Goal: Find specific page/section: Find specific page/section

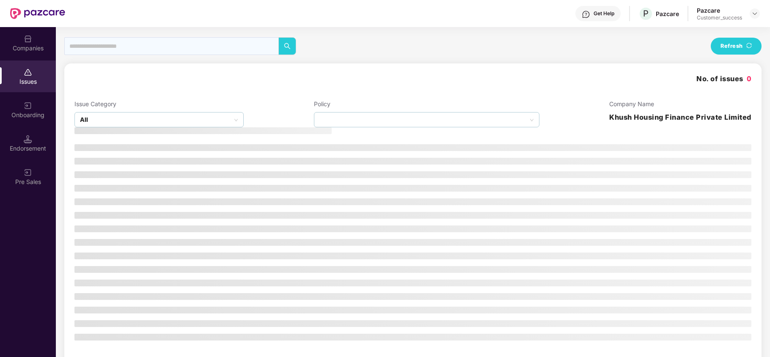
click at [33, 44] on div "Companies" at bounding box center [28, 48] width 56 height 8
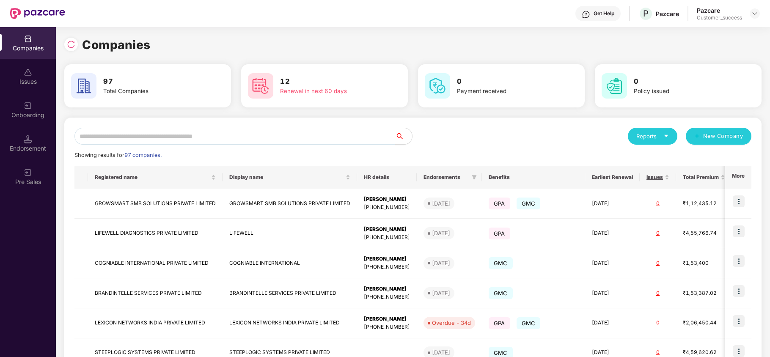
click at [116, 139] on input "text" at bounding box center [234, 136] width 321 height 17
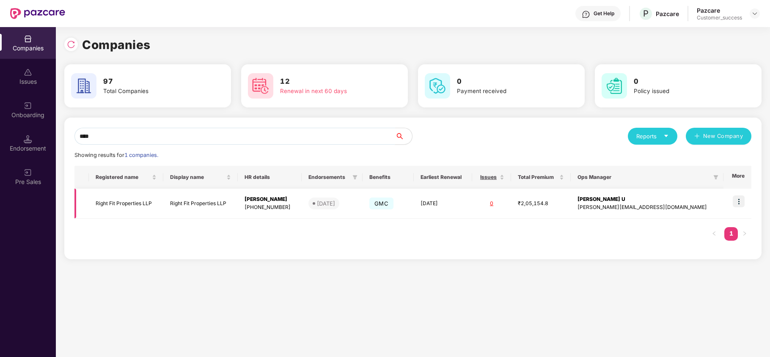
type input "****"
click at [741, 204] on img at bounding box center [739, 201] width 12 height 12
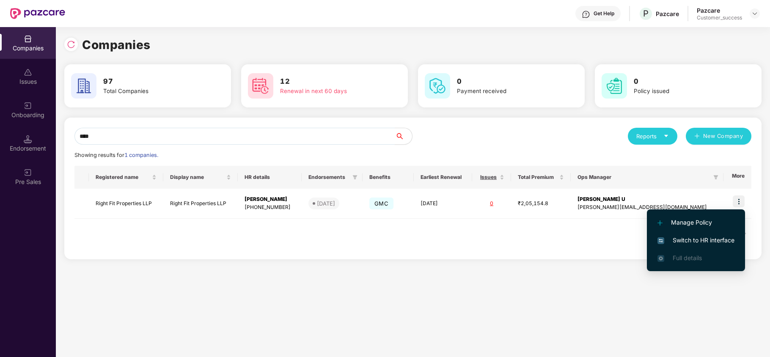
click at [710, 243] on span "Switch to HR interface" at bounding box center [695, 240] width 77 height 9
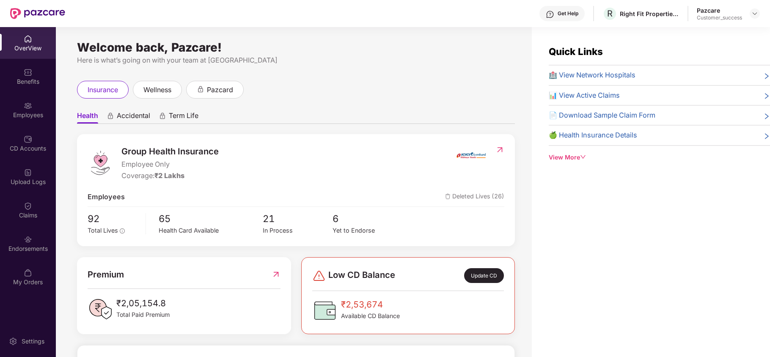
click at [22, 116] on div "Employees" at bounding box center [28, 115] width 56 height 8
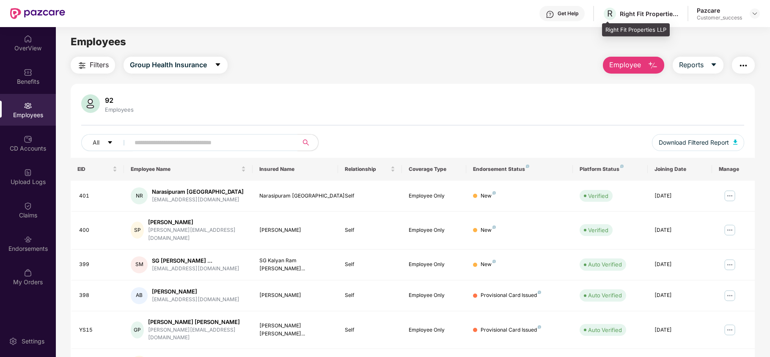
click at [609, 28] on div "Right Fit Properties LLP" at bounding box center [636, 30] width 68 height 14
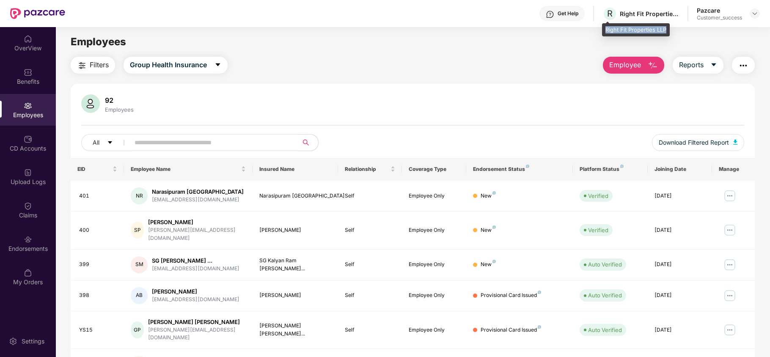
copy div "Right Fit Properties LLP"
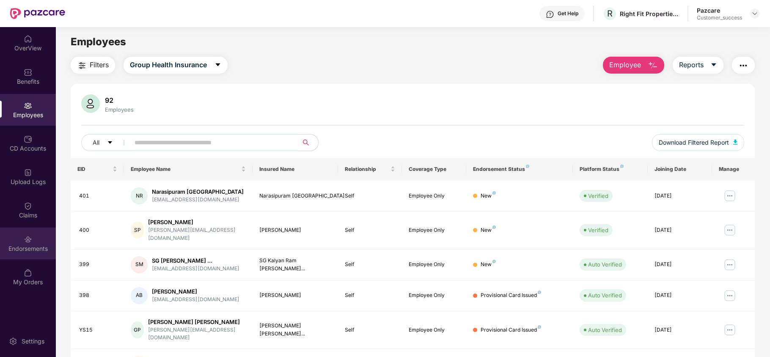
click at [14, 248] on div "Endorsements" at bounding box center [28, 248] width 56 height 8
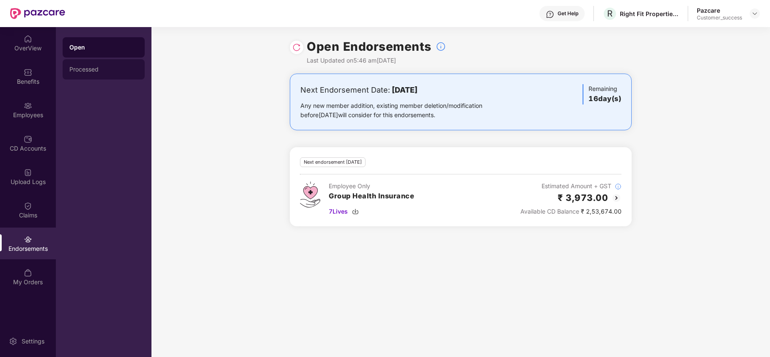
click at [107, 76] on div "Processed" at bounding box center [104, 69] width 82 height 20
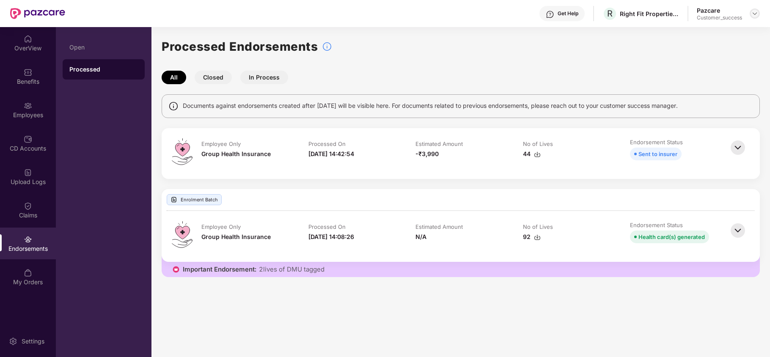
click at [755, 11] on img at bounding box center [754, 13] width 7 height 7
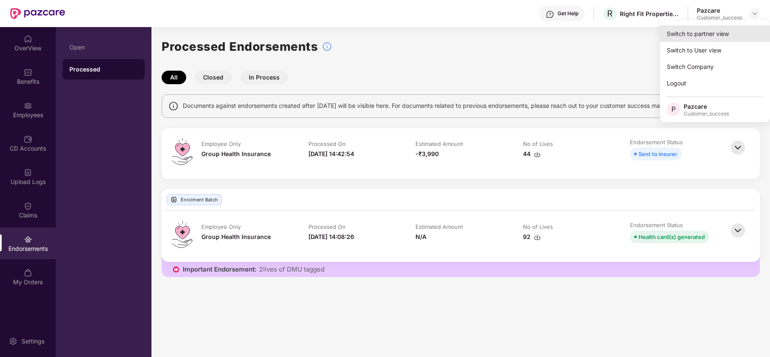
click at [728, 29] on div "Switch to partner view" at bounding box center [715, 33] width 110 height 16
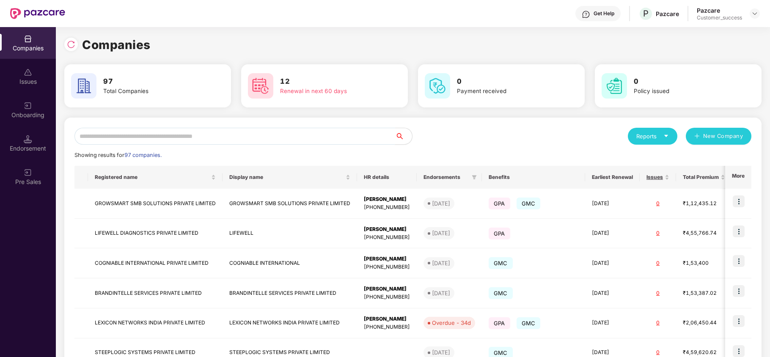
click at [223, 131] on input "text" at bounding box center [234, 136] width 321 height 17
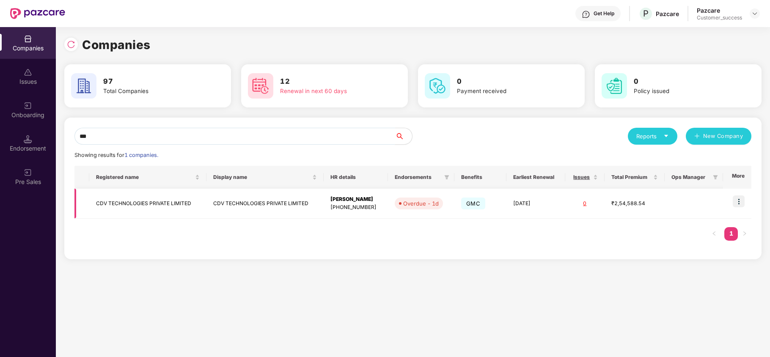
type input "***"
copy td "CDV TECHNOLOGIES PRIVATE LIMITED"
drag, startPoint x: 95, startPoint y: 200, endPoint x: 210, endPoint y: 201, distance: 115.5
click at [210, 201] on tr "CDV TECHNOLOGIES PRIVATE LIMITED CDV TECHNOLOGIES PRIVATE LIMITED [PERSON_NAME]…" at bounding box center [412, 204] width 677 height 30
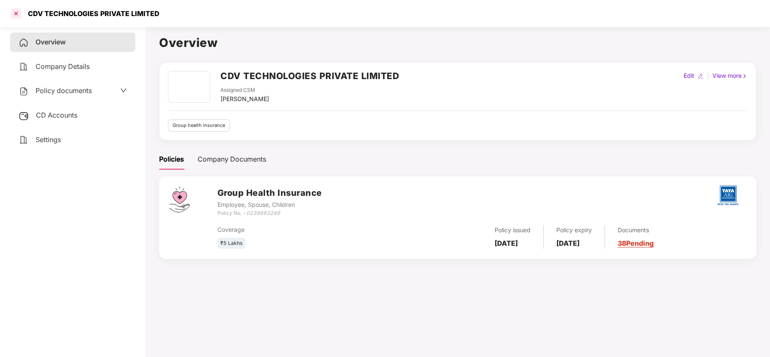
click at [17, 12] on div at bounding box center [16, 14] width 14 height 14
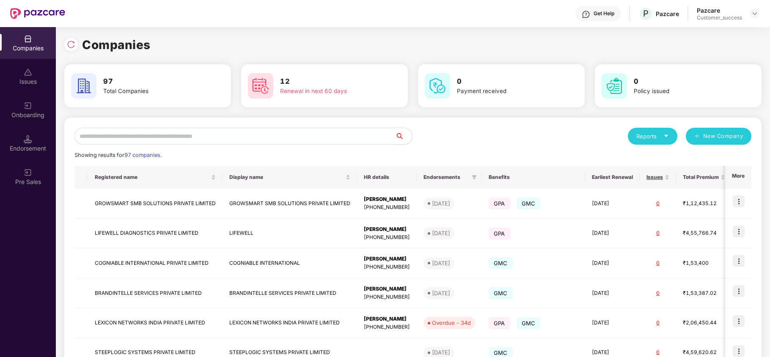
click at [187, 136] on input "text" at bounding box center [234, 136] width 321 height 17
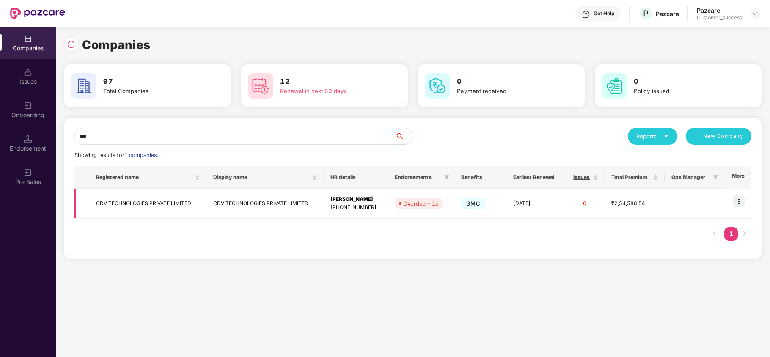
type input "***"
click at [741, 200] on img at bounding box center [739, 201] width 12 height 12
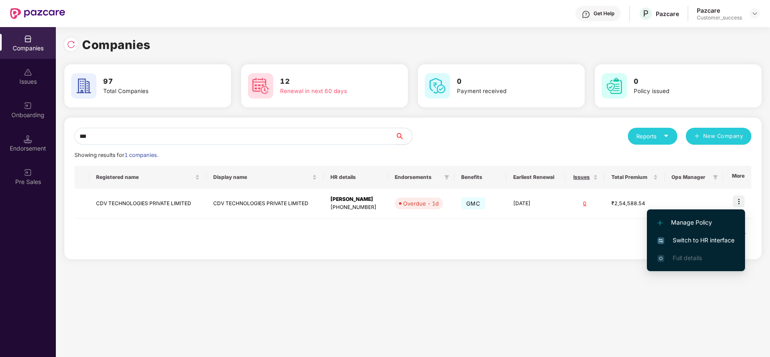
click at [713, 237] on span "Switch to HR interface" at bounding box center [695, 240] width 77 height 9
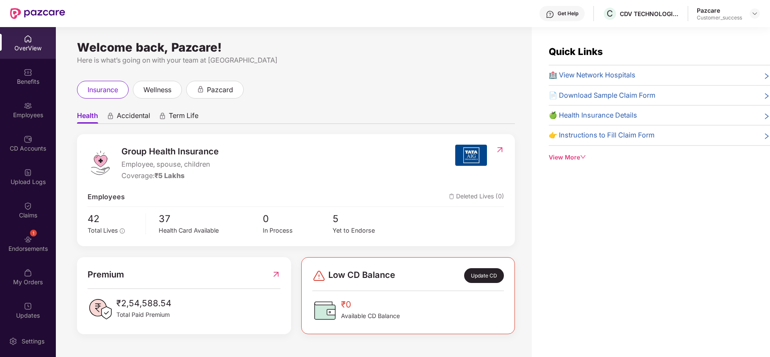
click at [34, 241] on div "1 Endorsements" at bounding box center [28, 244] width 56 height 32
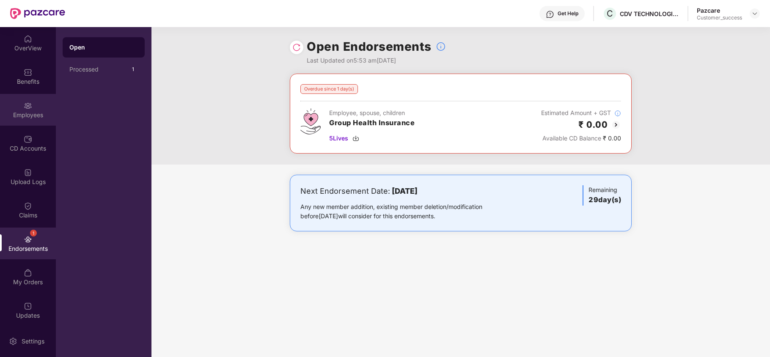
click at [24, 102] on img at bounding box center [28, 106] width 8 height 8
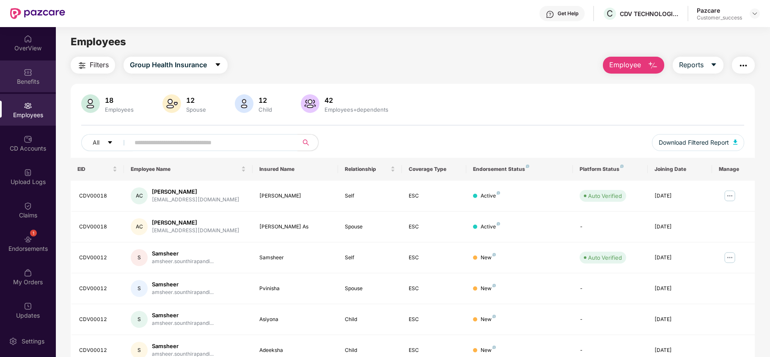
click at [29, 74] on img at bounding box center [28, 72] width 8 height 8
